Goal: Task Accomplishment & Management: Manage account settings

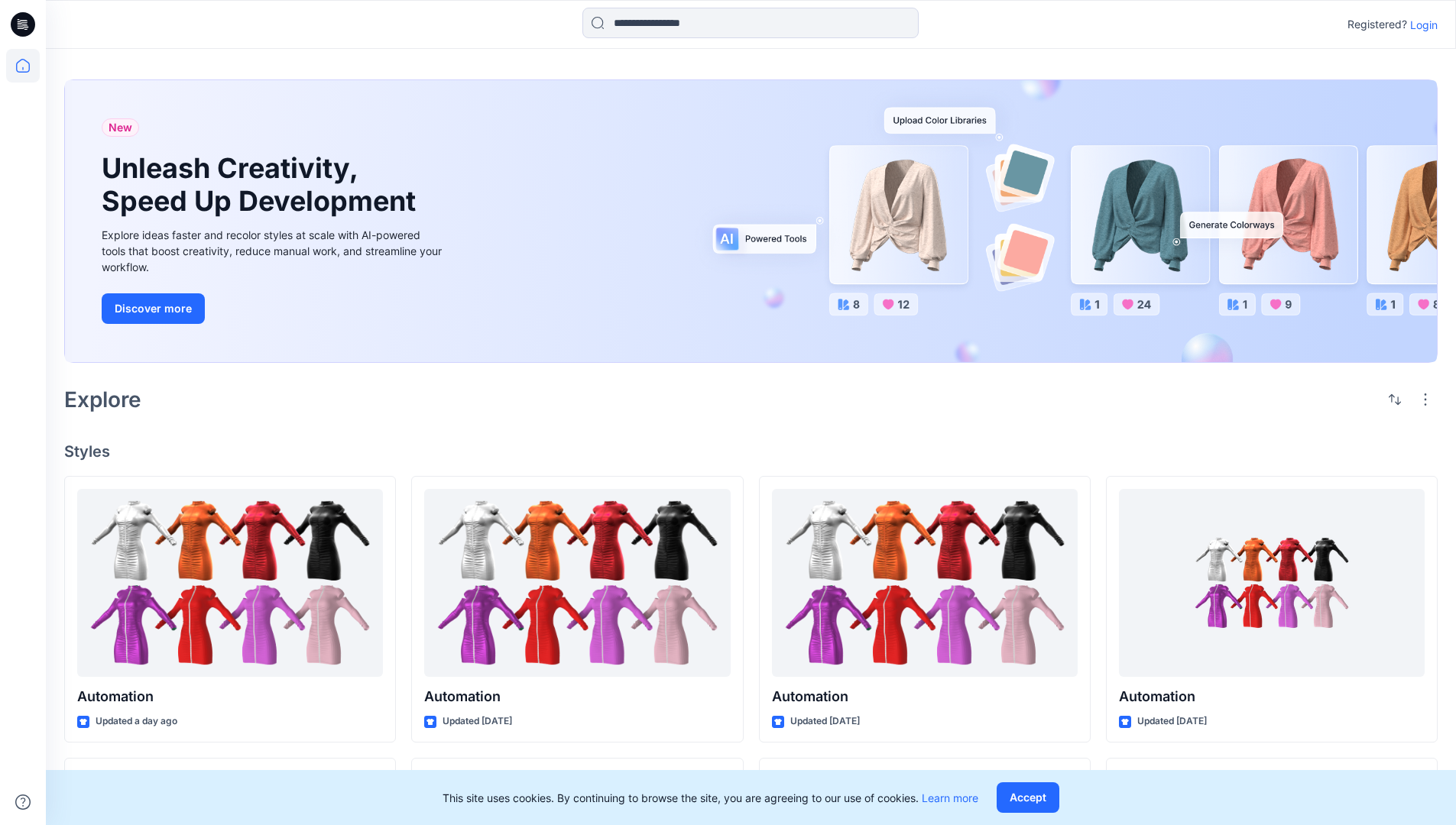
click at [1425, 24] on p "Login" at bounding box center [1424, 25] width 27 height 16
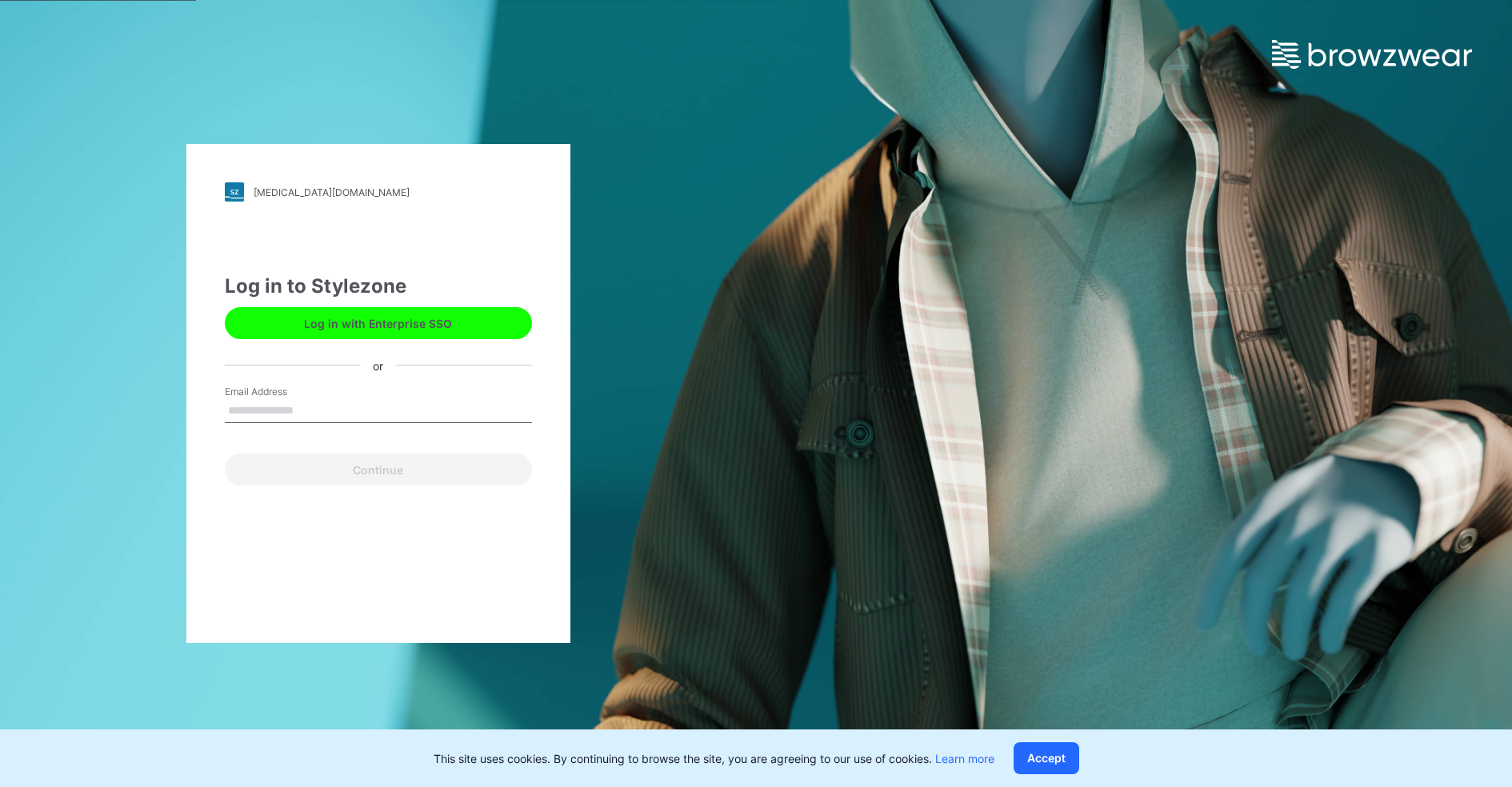
click at [262, 408] on input "Email Address" at bounding box center [378, 411] width 307 height 24
type input "**********"
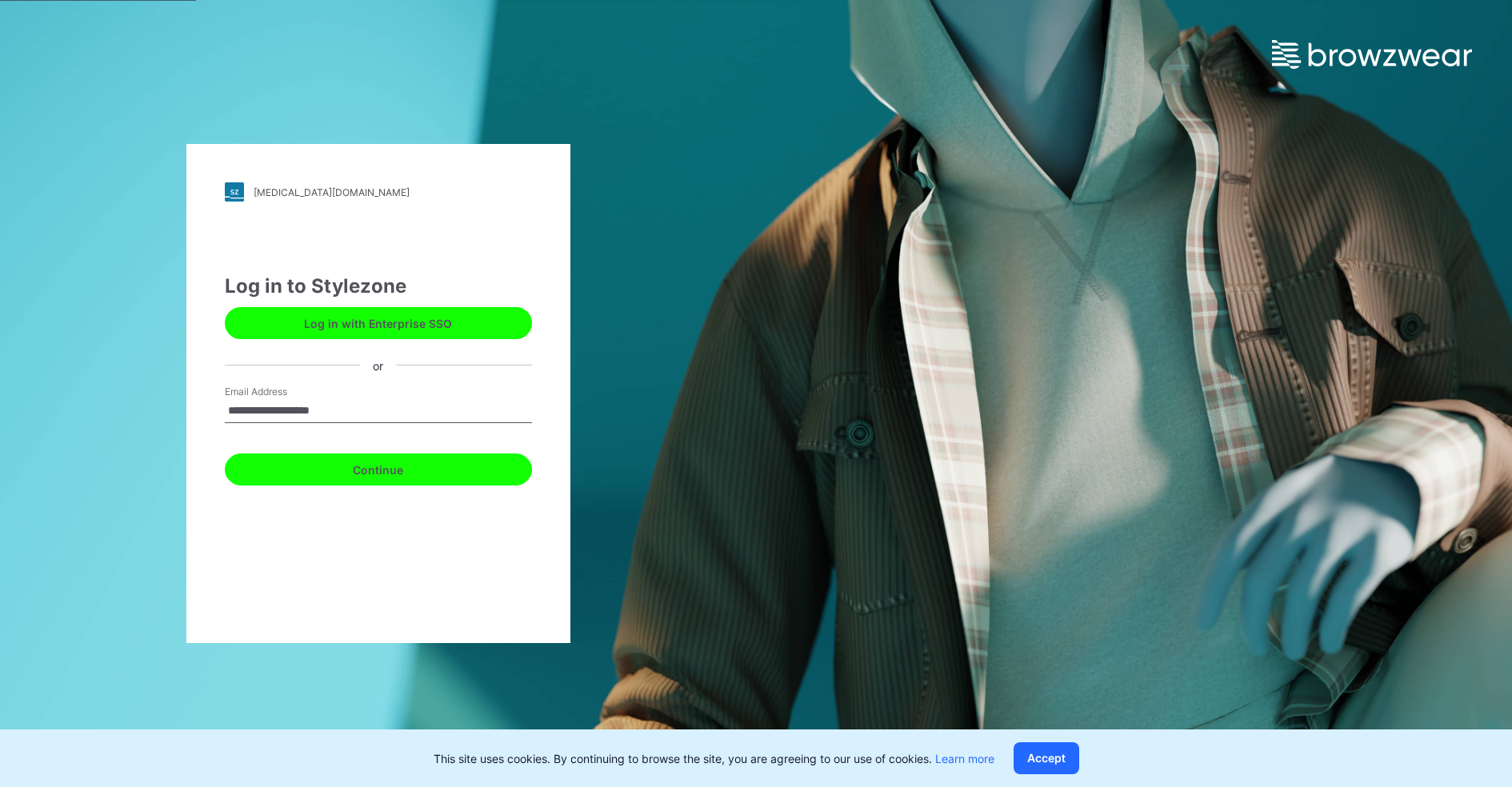
click at [344, 483] on button "Continue" at bounding box center [378, 469] width 307 height 32
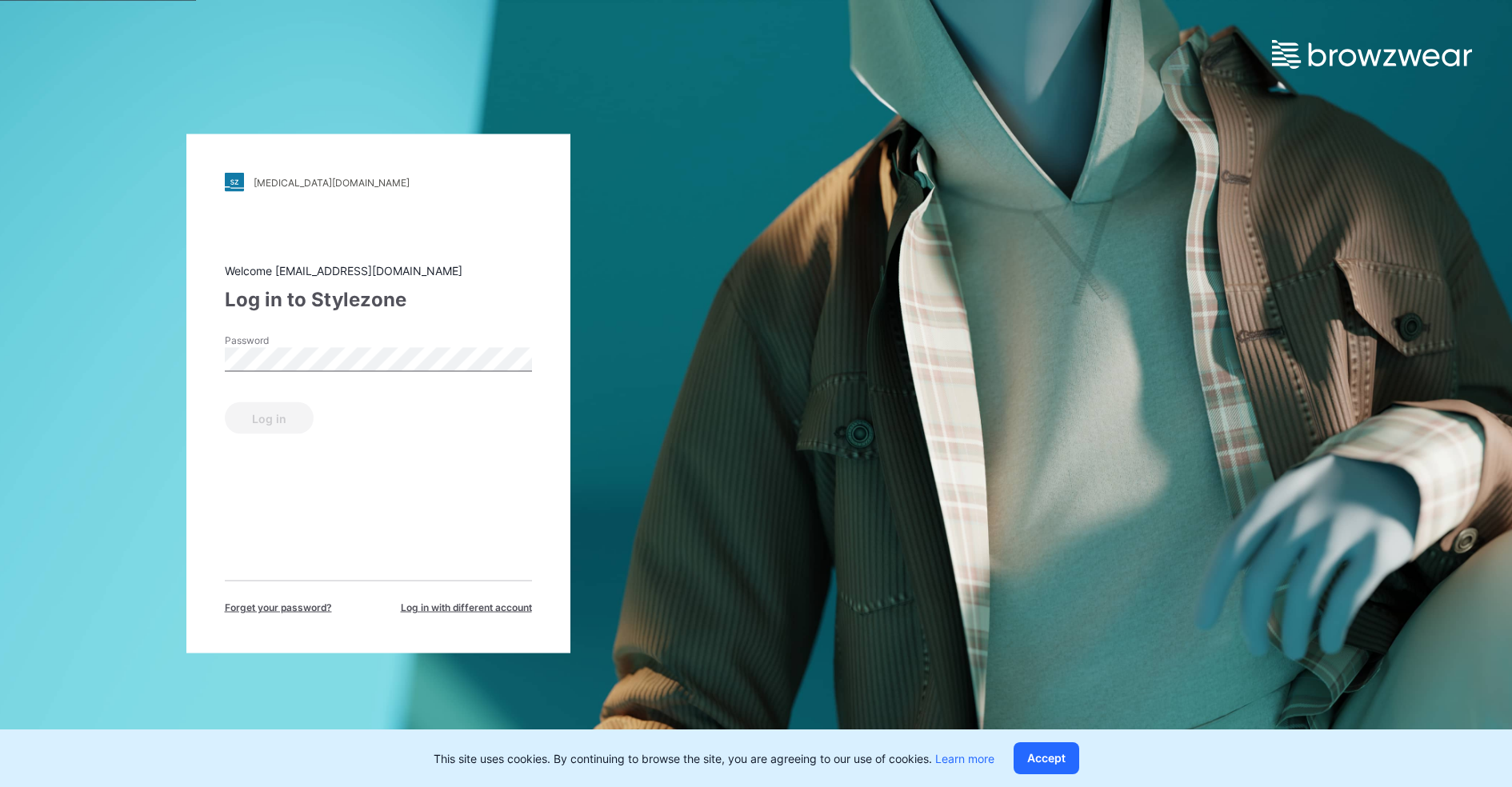
click at [296, 607] on span "Forget your password?" at bounding box center [278, 608] width 107 height 14
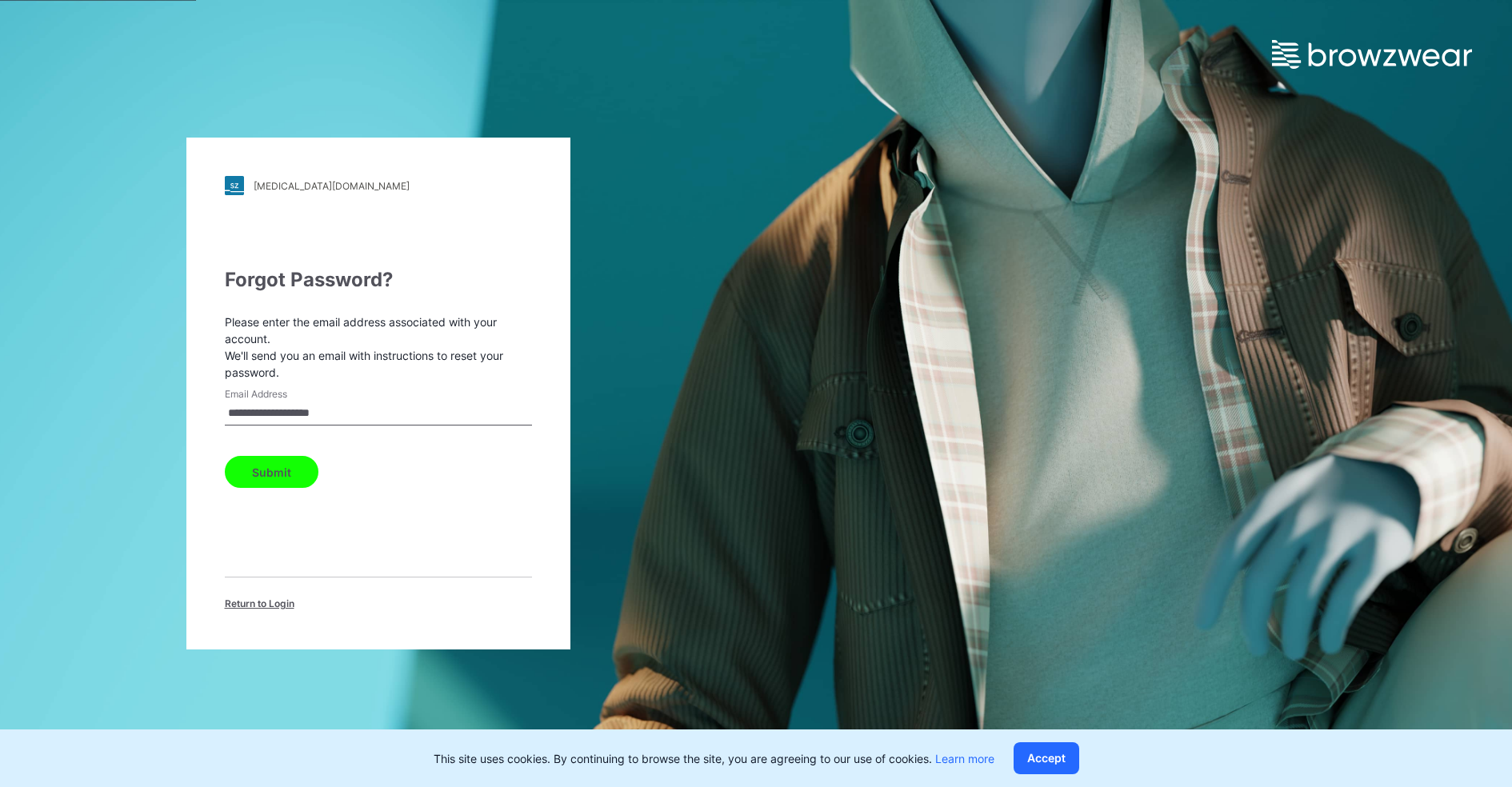
click at [242, 605] on span "Return to Login" at bounding box center [259, 604] width 69 height 14
